Goal: Task Accomplishment & Management: Manage account settings

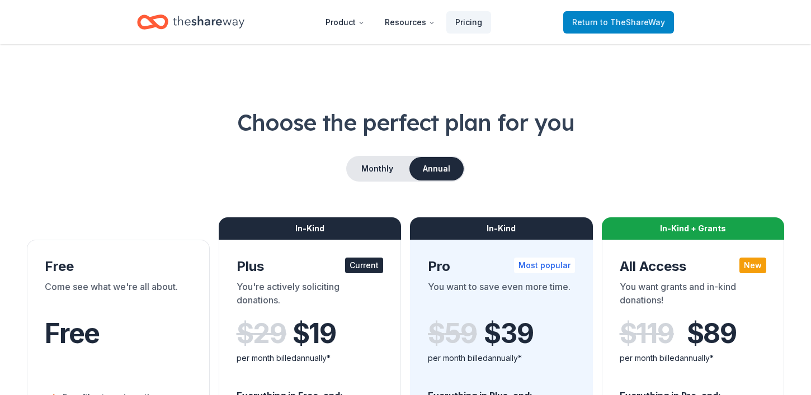
click at [599, 24] on span "Return to TheShareWay" at bounding box center [618, 22] width 93 height 13
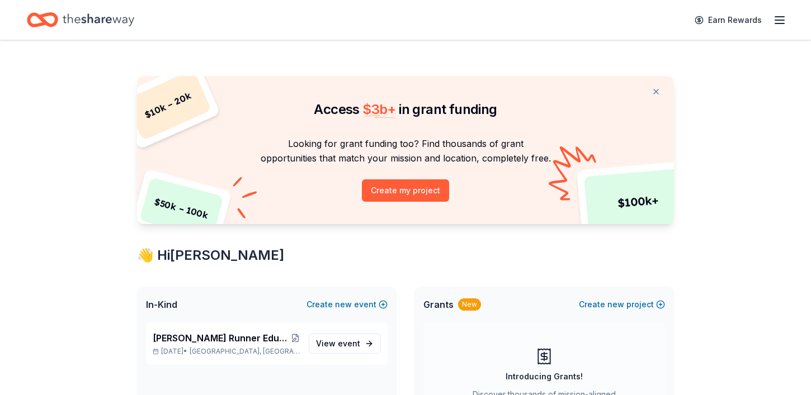
click at [771, 25] on div "Earn Rewards" at bounding box center [737, 20] width 98 height 26
click at [775, 25] on icon "button" at bounding box center [779, 19] width 13 height 13
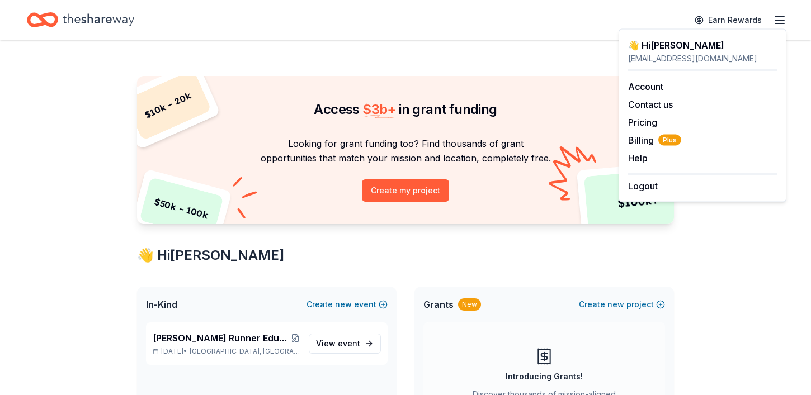
click at [707, 58] on div "lisarusso24@gmail.com" at bounding box center [702, 58] width 149 height 13
click at [654, 85] on link "Account" at bounding box center [645, 86] width 35 height 11
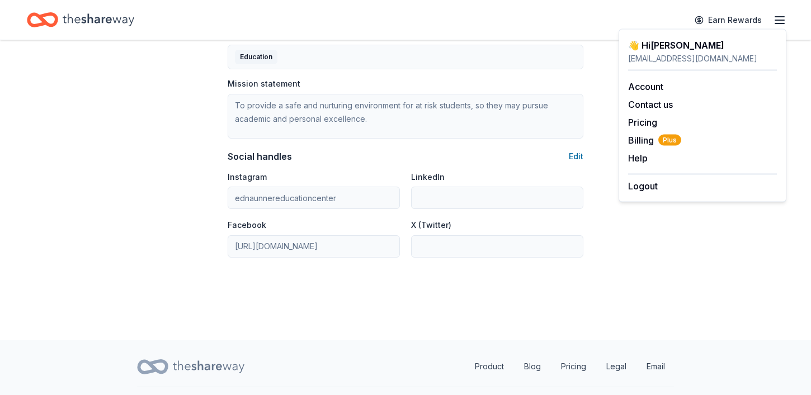
scroll to position [718, 0]
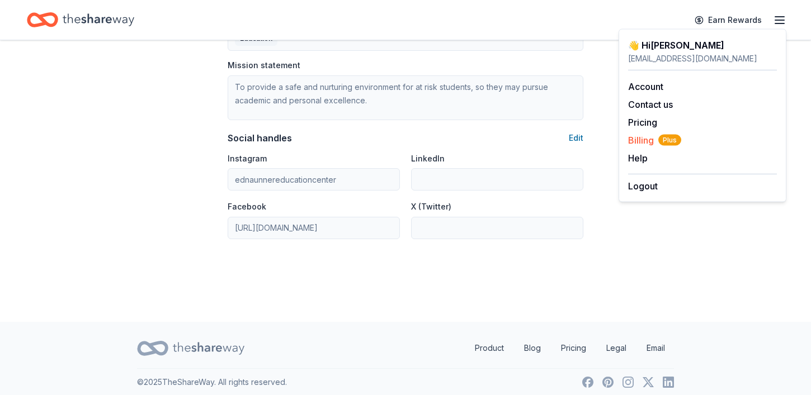
click at [639, 142] on span "Billing Plus" at bounding box center [654, 140] width 53 height 13
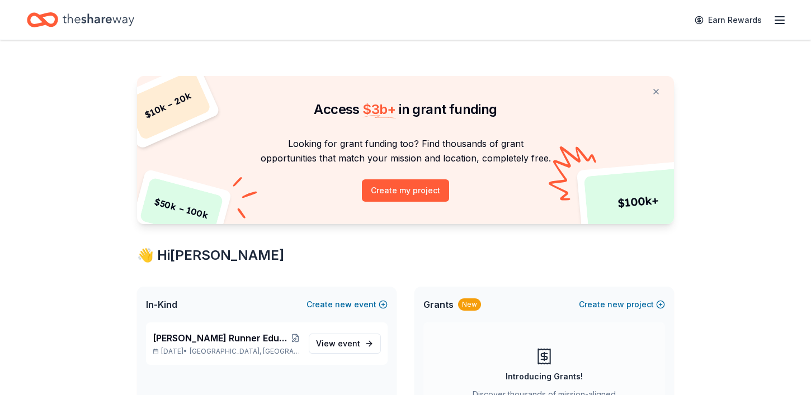
scroll to position [147, 0]
